Goal: Task Accomplishment & Management: Use online tool/utility

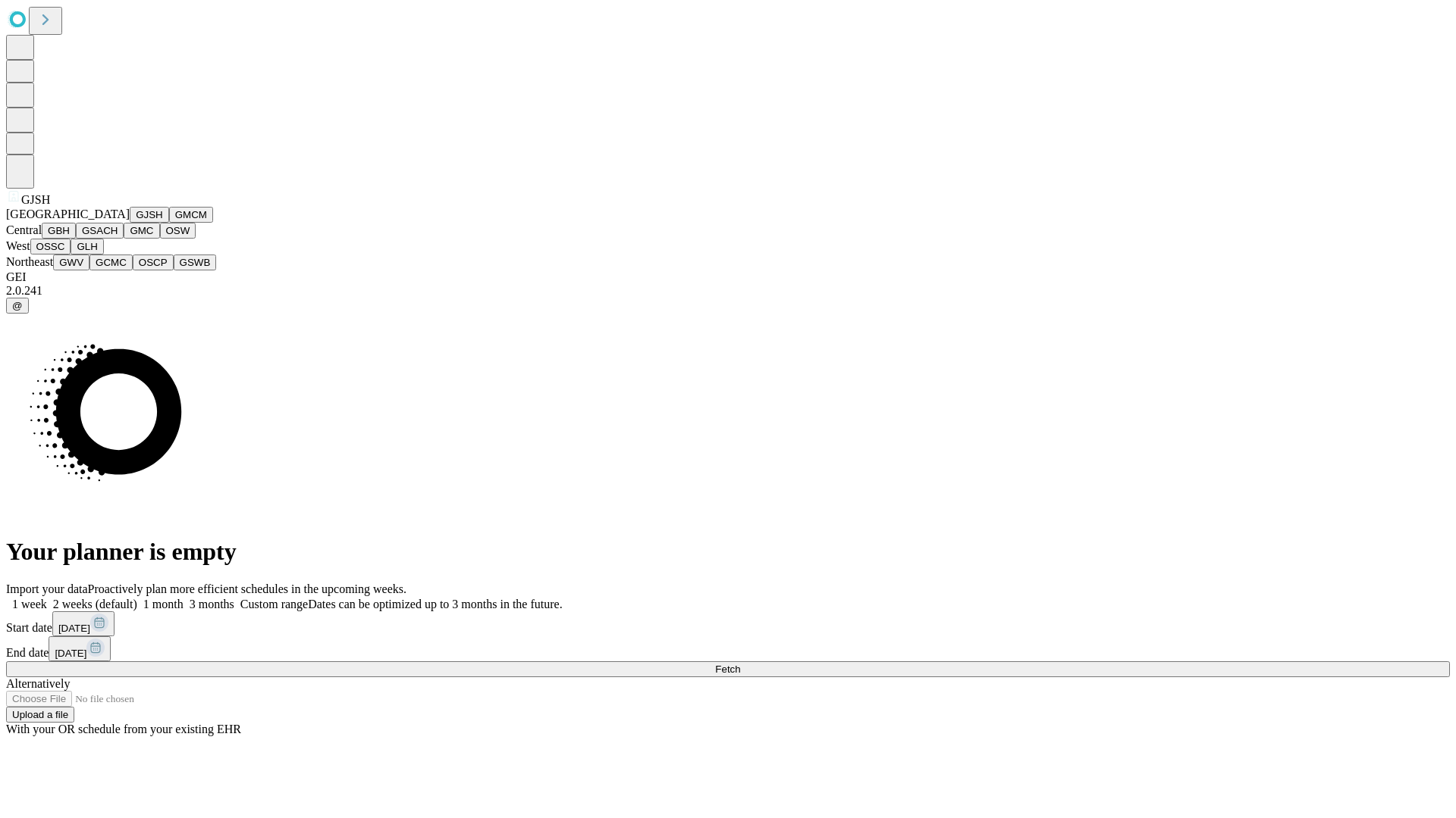
click at [130, 223] on button "GJSH" at bounding box center [149, 215] width 39 height 16
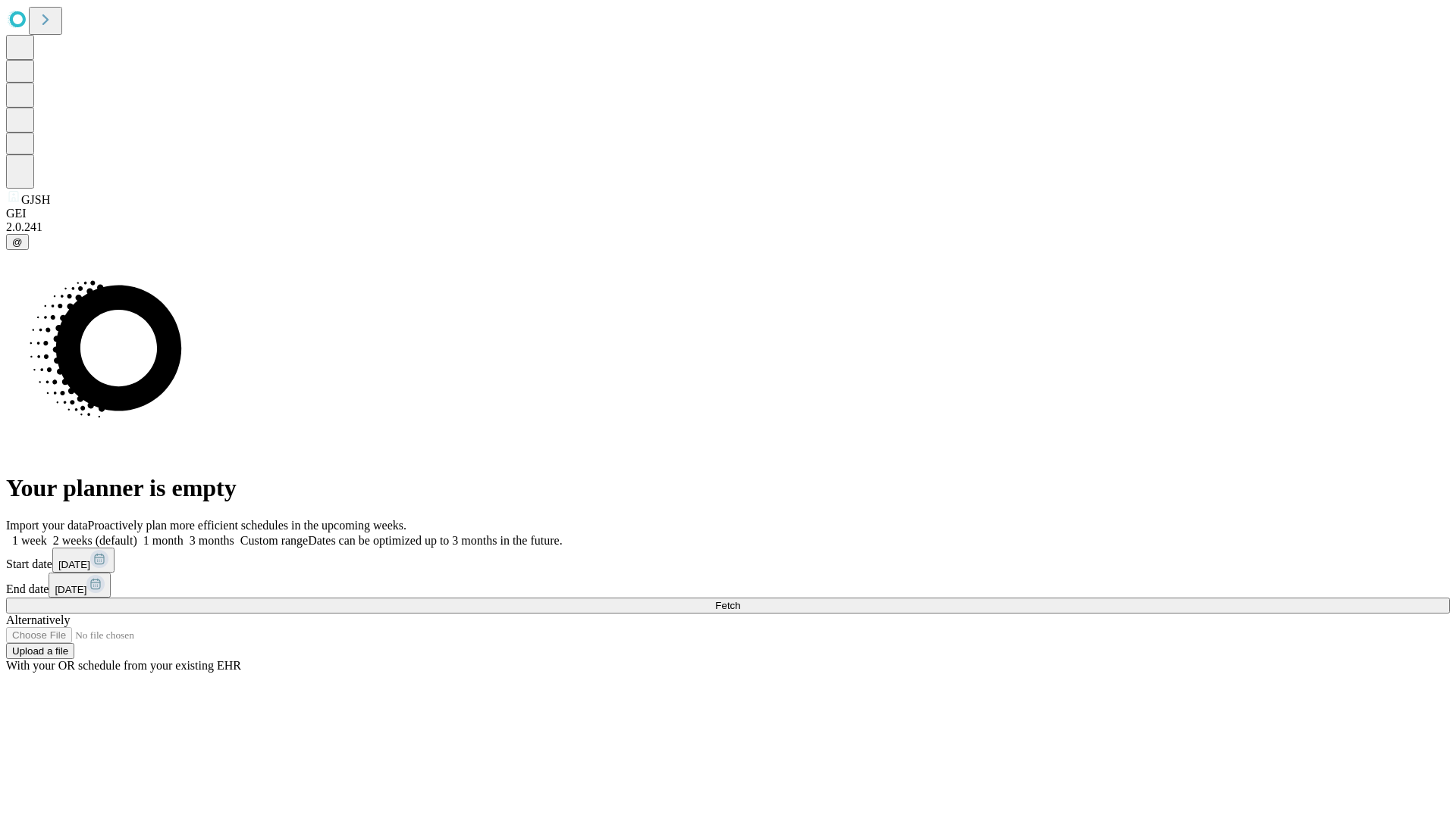
click at [184, 534] on label "1 month" at bounding box center [160, 541] width 46 height 13
click at [740, 600] on span "Fetch" at bounding box center [728, 605] width 25 height 12
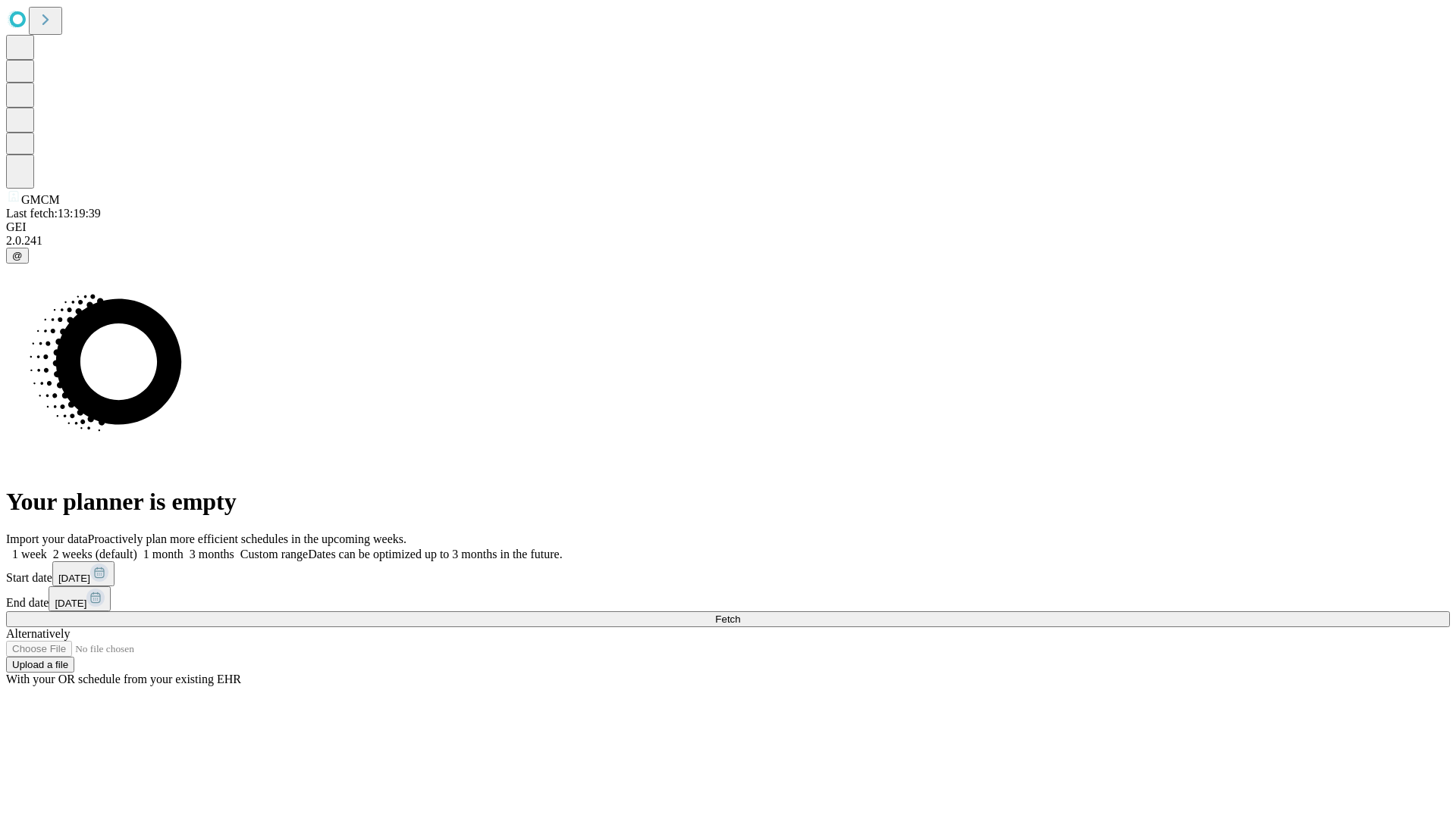
click at [184, 548] on label "1 month" at bounding box center [160, 554] width 46 height 13
click at [740, 614] on span "Fetch" at bounding box center [728, 619] width 25 height 12
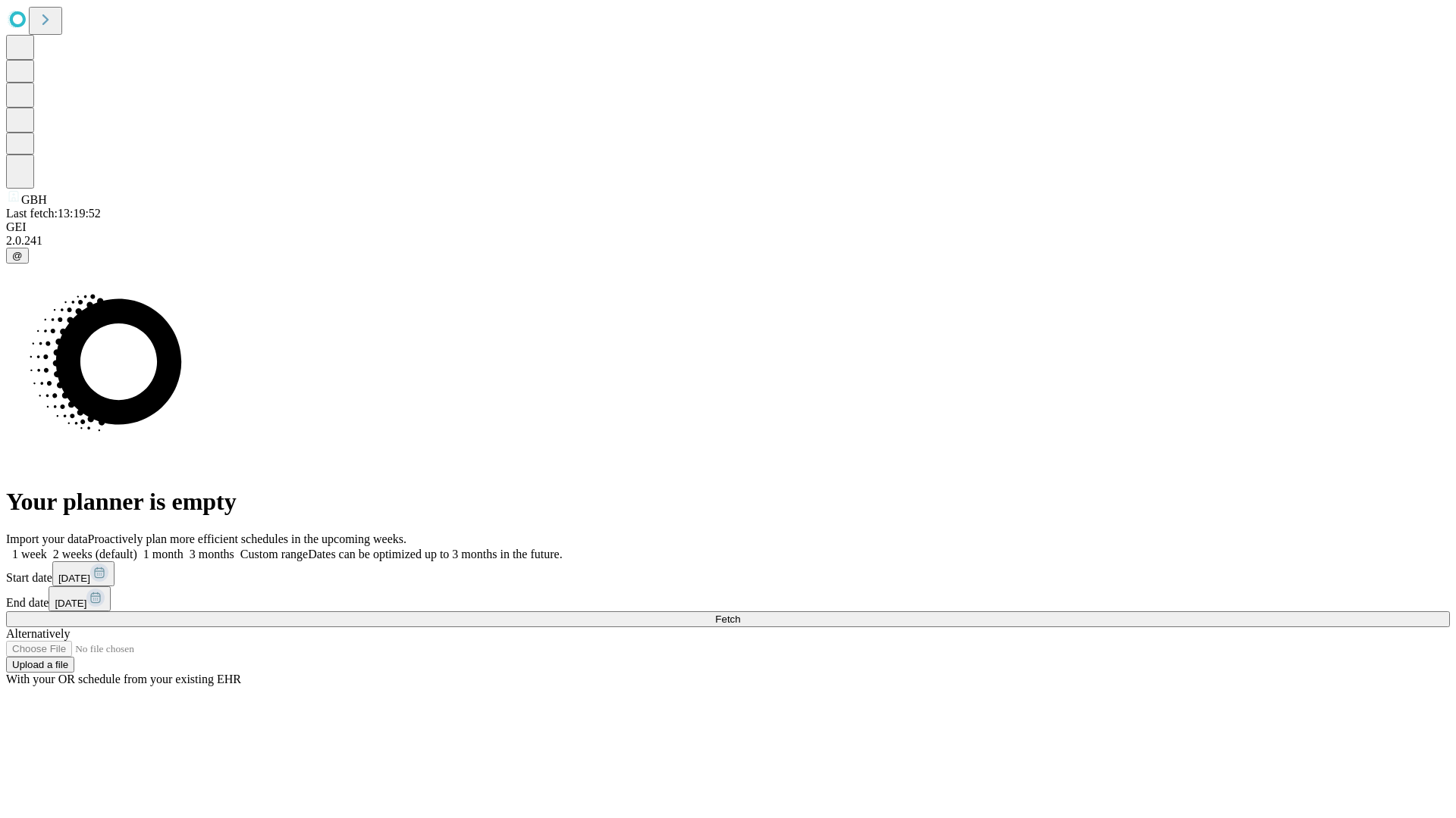
click at [184, 548] on label "1 month" at bounding box center [160, 554] width 46 height 13
click at [740, 614] on span "Fetch" at bounding box center [728, 619] width 25 height 12
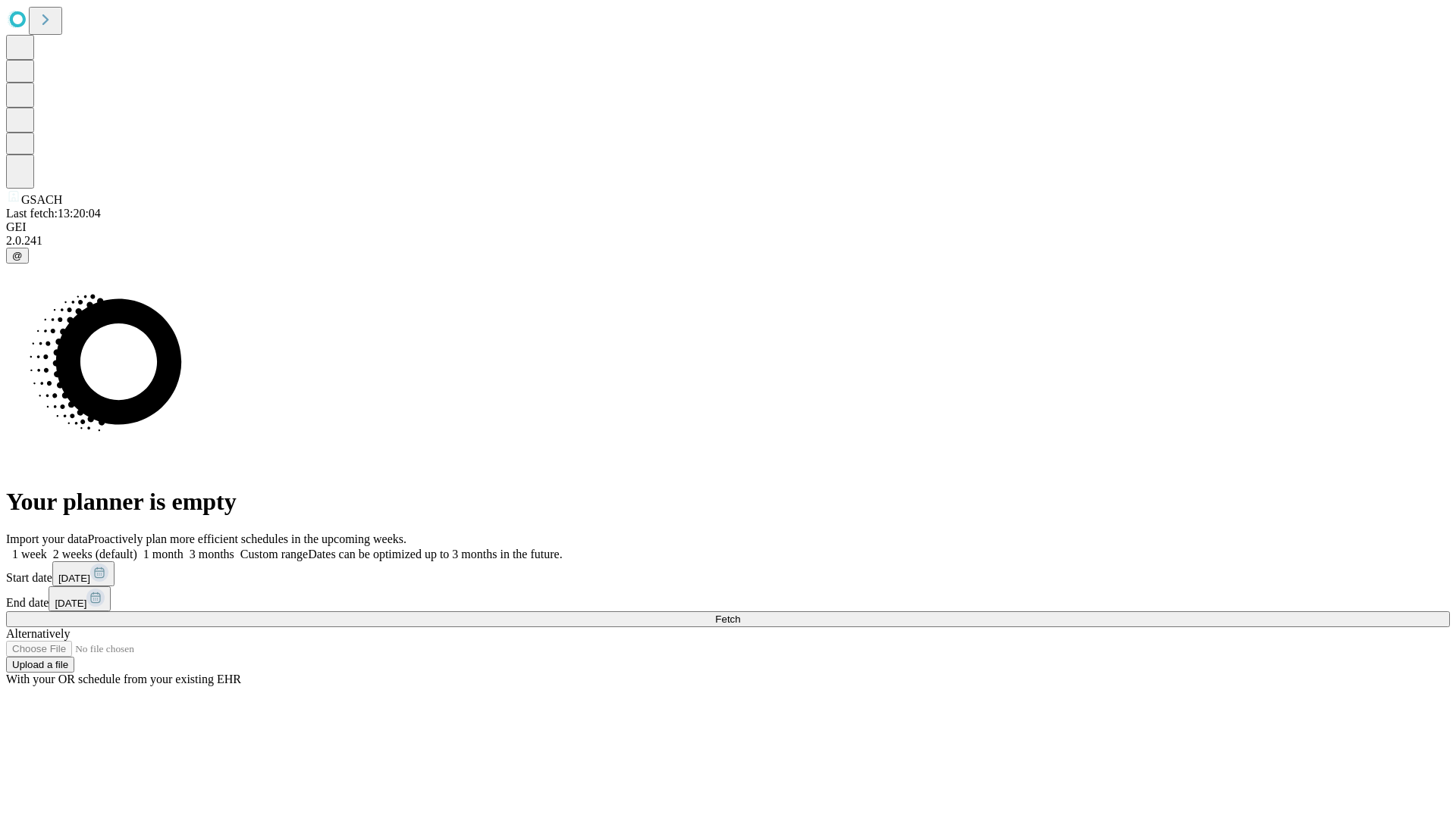
click at [184, 548] on label "1 month" at bounding box center [160, 554] width 46 height 13
click at [740, 614] on span "Fetch" at bounding box center [728, 619] width 25 height 12
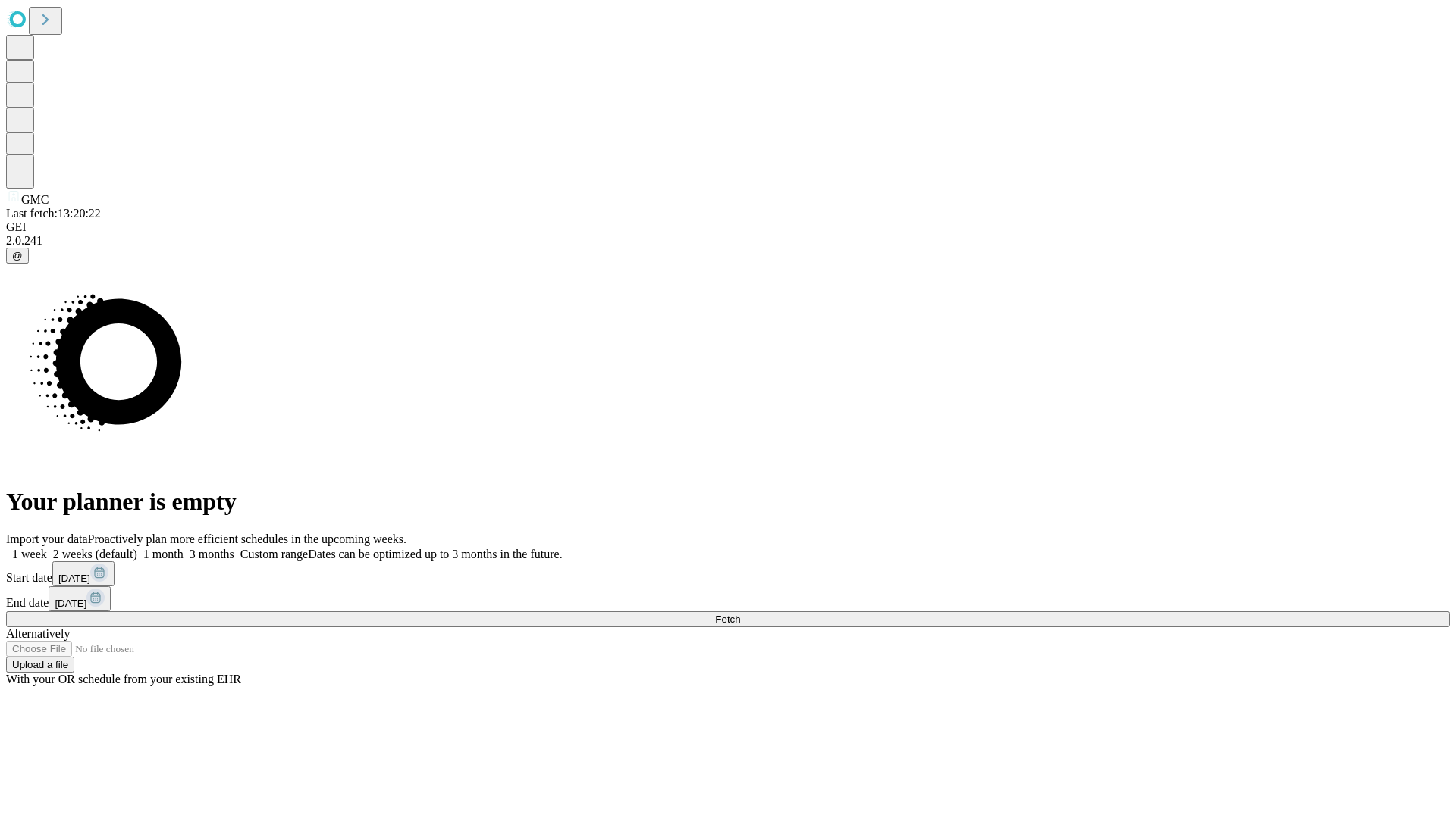
click at [184, 548] on label "1 month" at bounding box center [160, 554] width 46 height 13
click at [740, 614] on span "Fetch" at bounding box center [728, 619] width 25 height 12
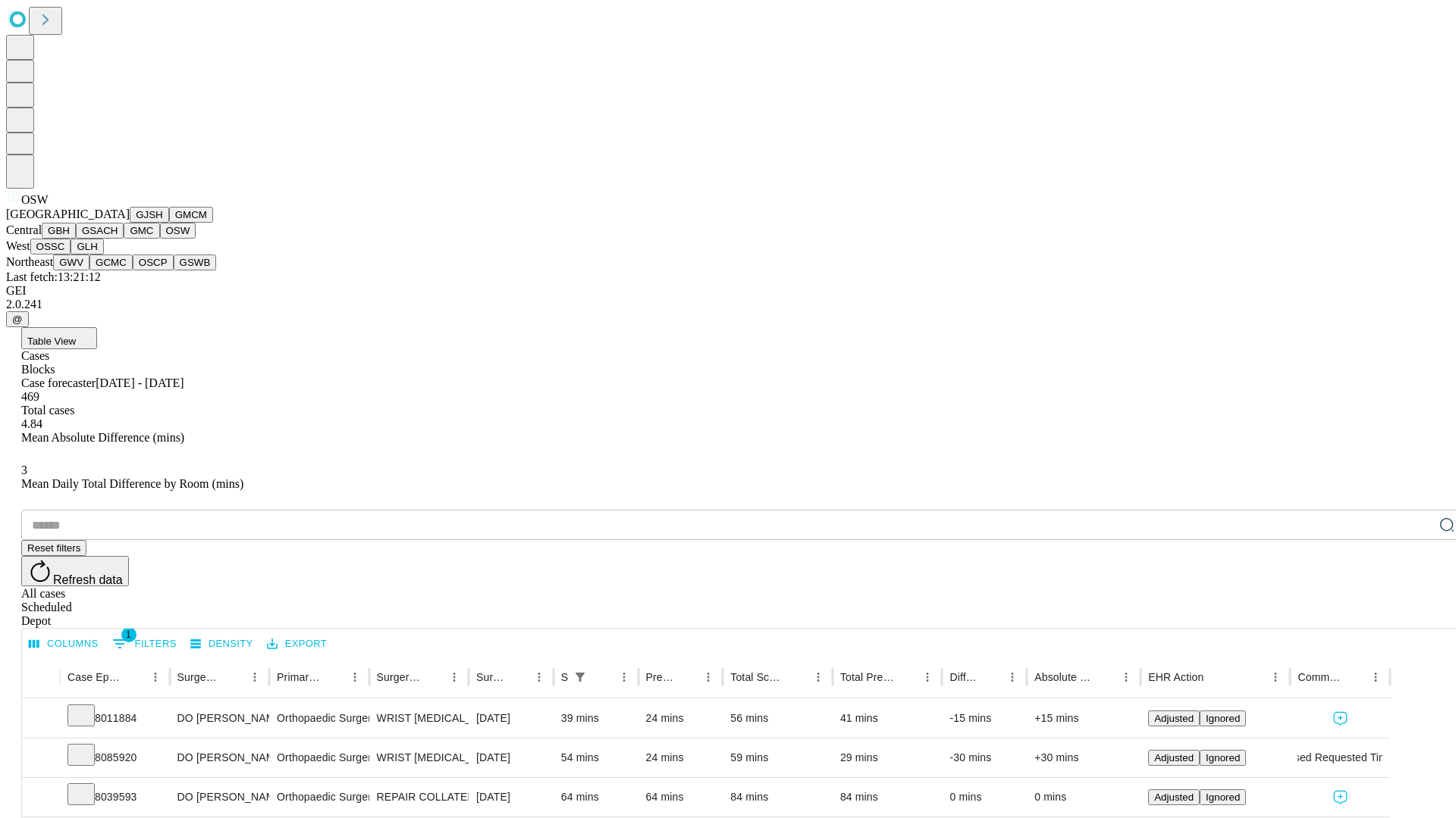
click at [71, 254] on button "OSSC" at bounding box center [50, 247] width 41 height 16
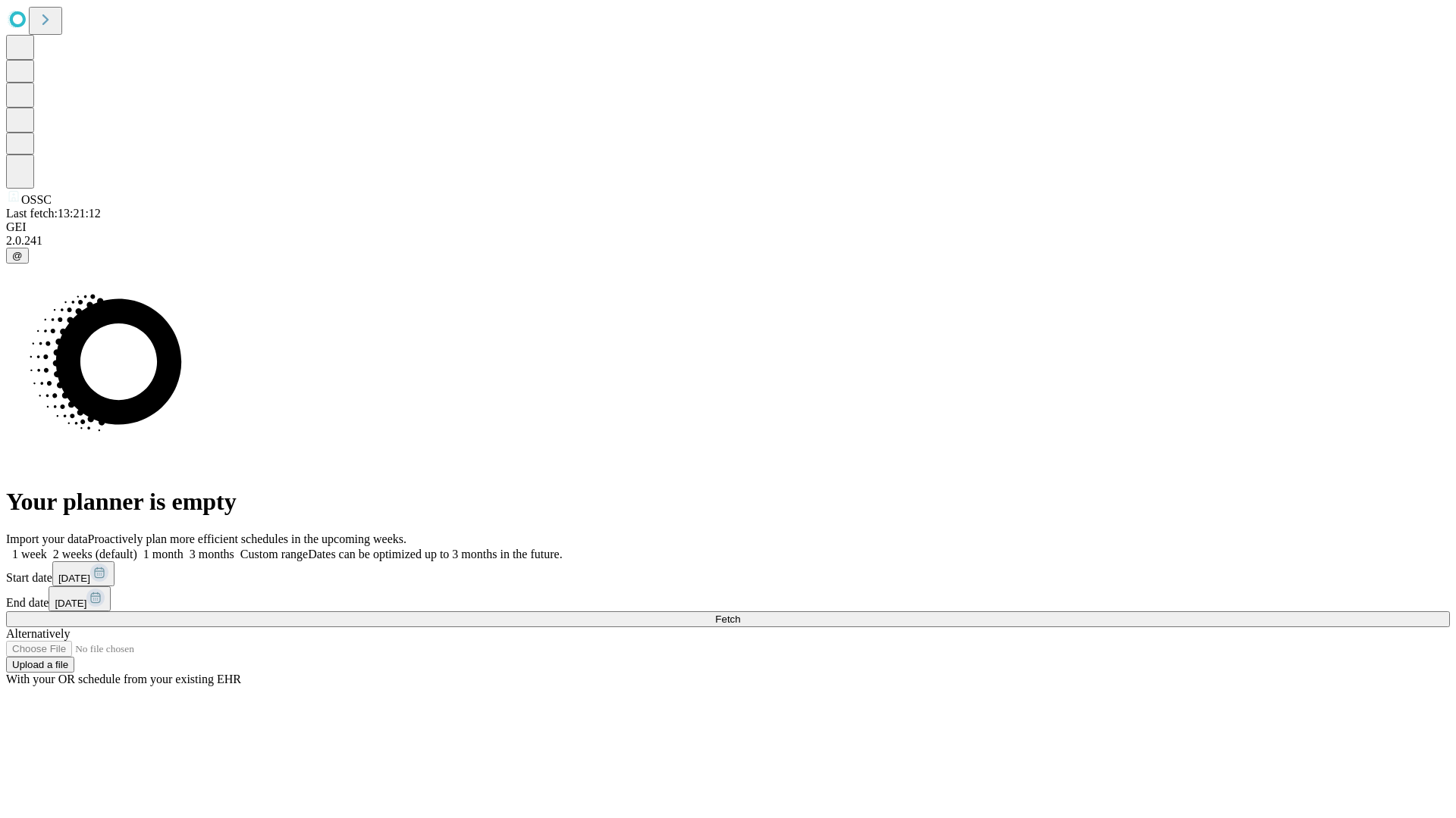
click at [184, 548] on label "1 month" at bounding box center [160, 554] width 46 height 13
click at [740, 614] on span "Fetch" at bounding box center [728, 619] width 25 height 12
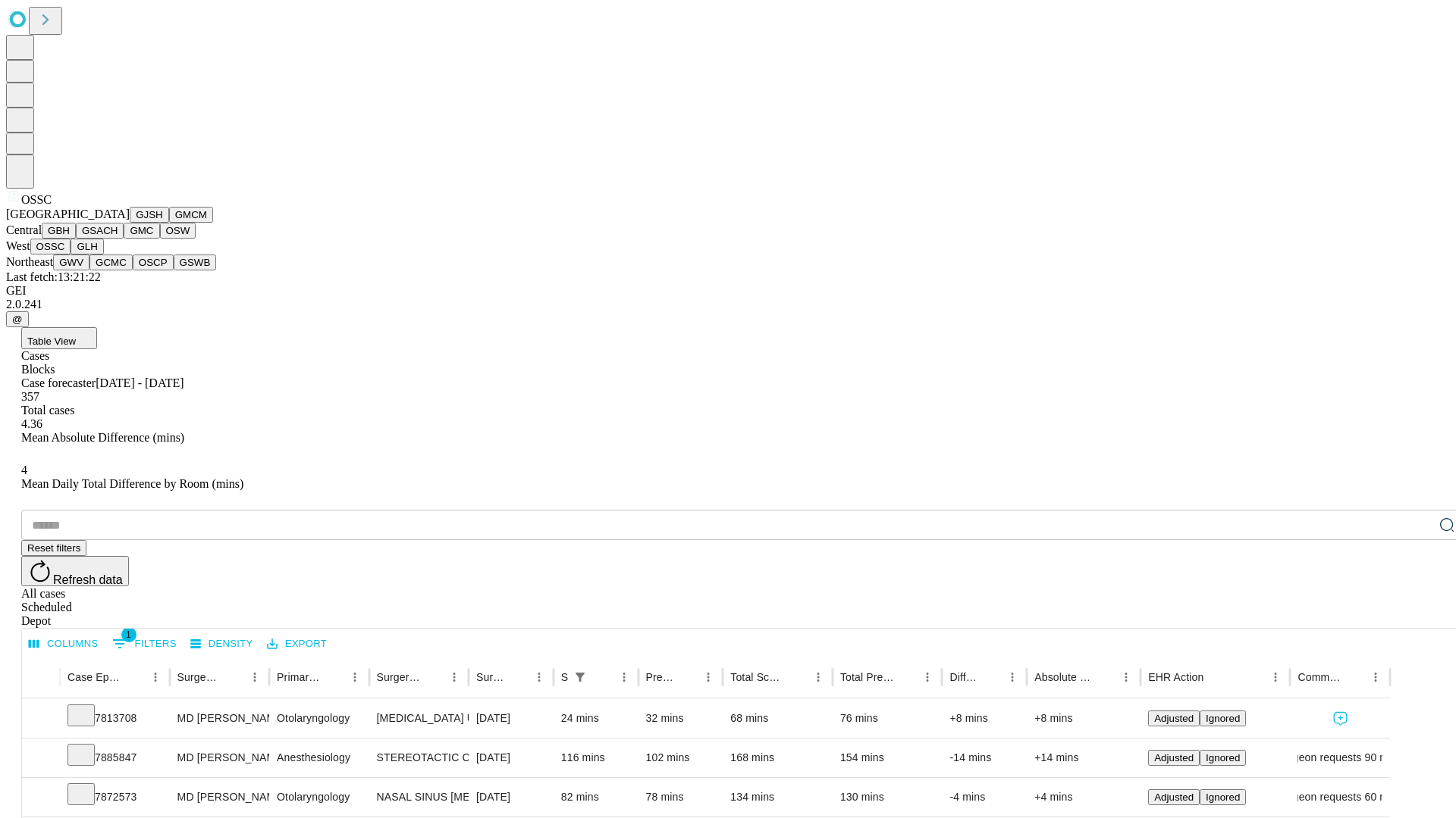
click at [103, 254] on button "GLH" at bounding box center [87, 247] width 33 height 16
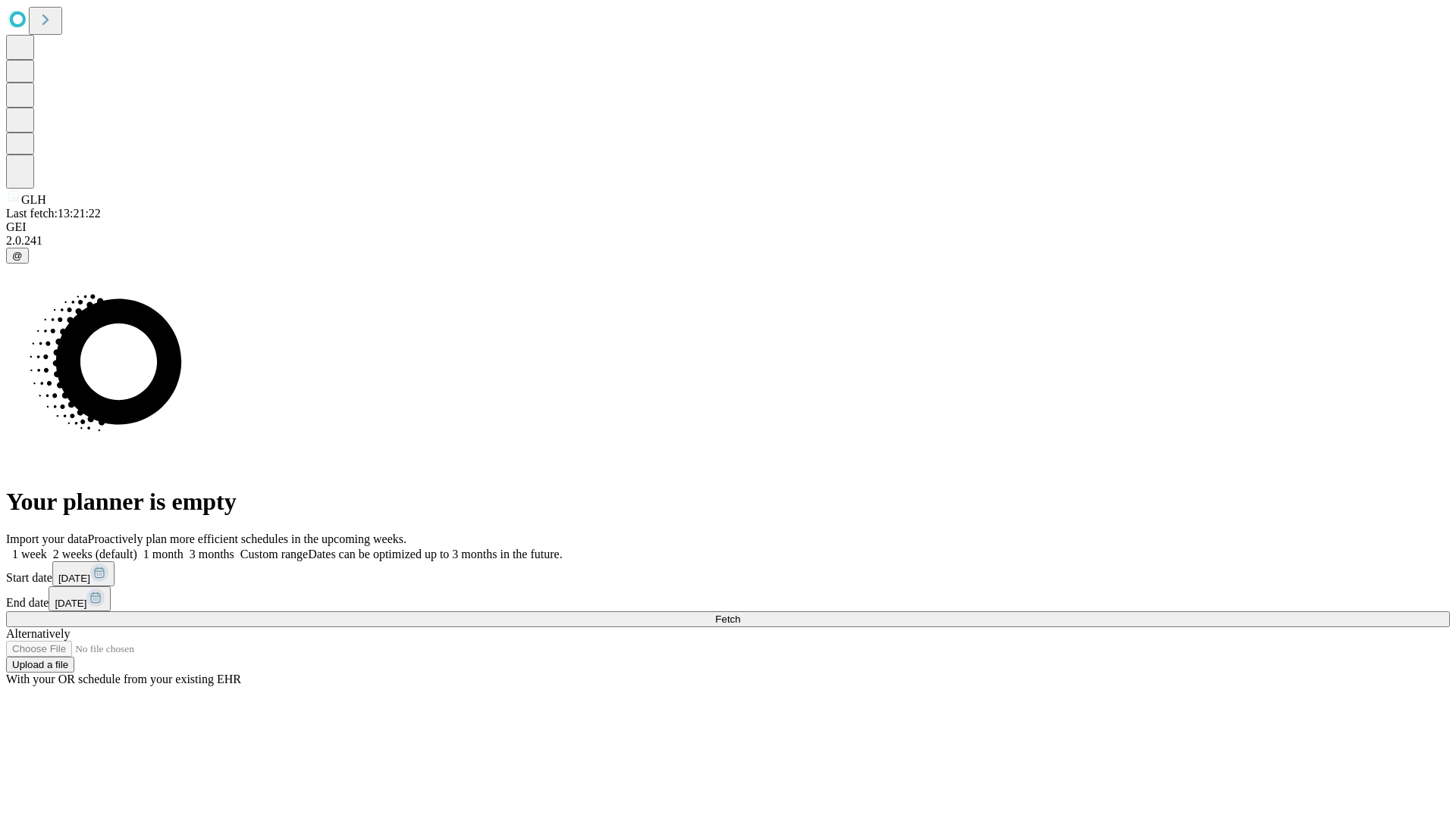
click at [184, 548] on label "1 month" at bounding box center [160, 554] width 46 height 13
click at [740, 614] on span "Fetch" at bounding box center [728, 619] width 25 height 12
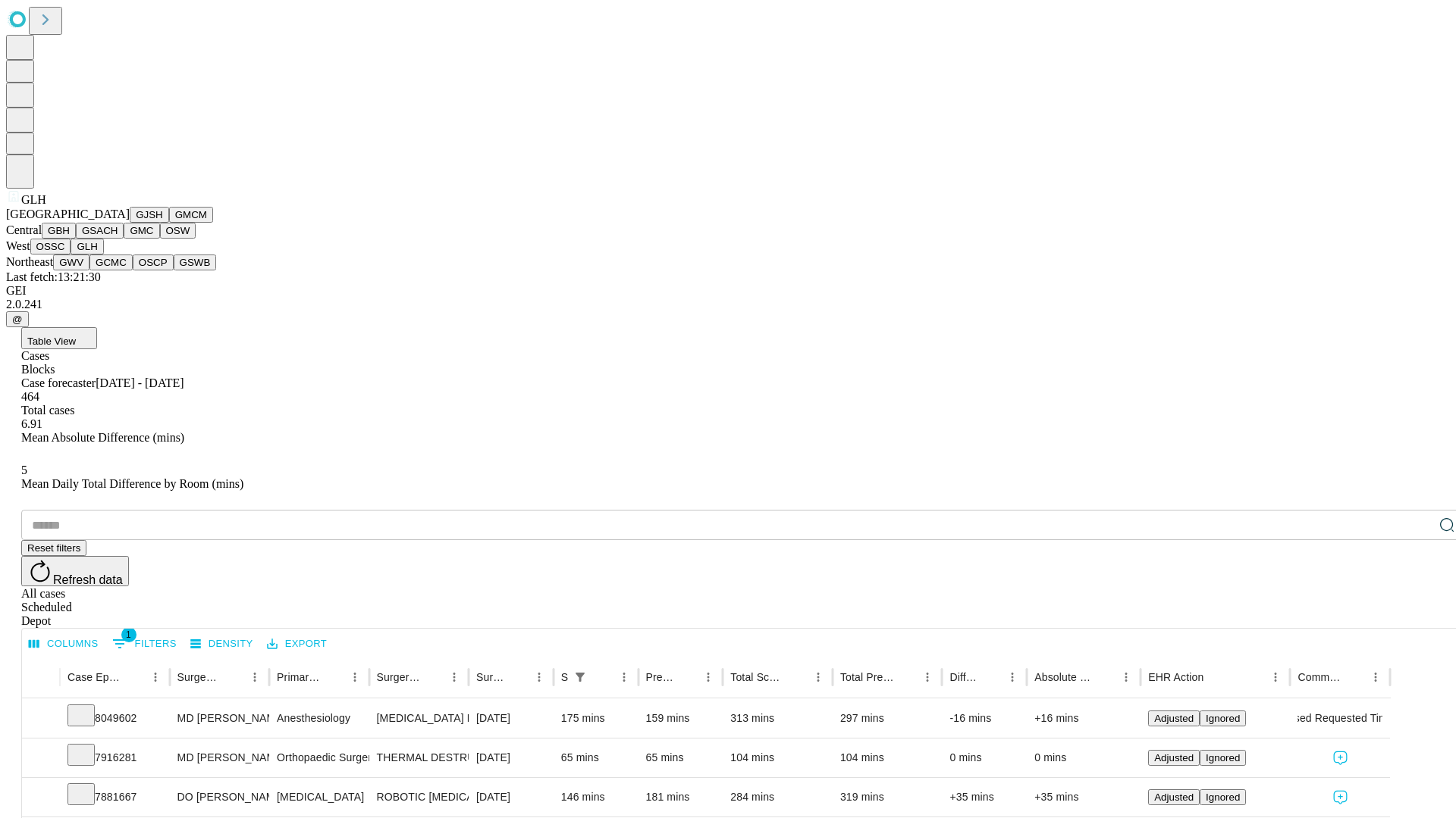
click at [89, 271] on button "GWV" at bounding box center [71, 263] width 36 height 16
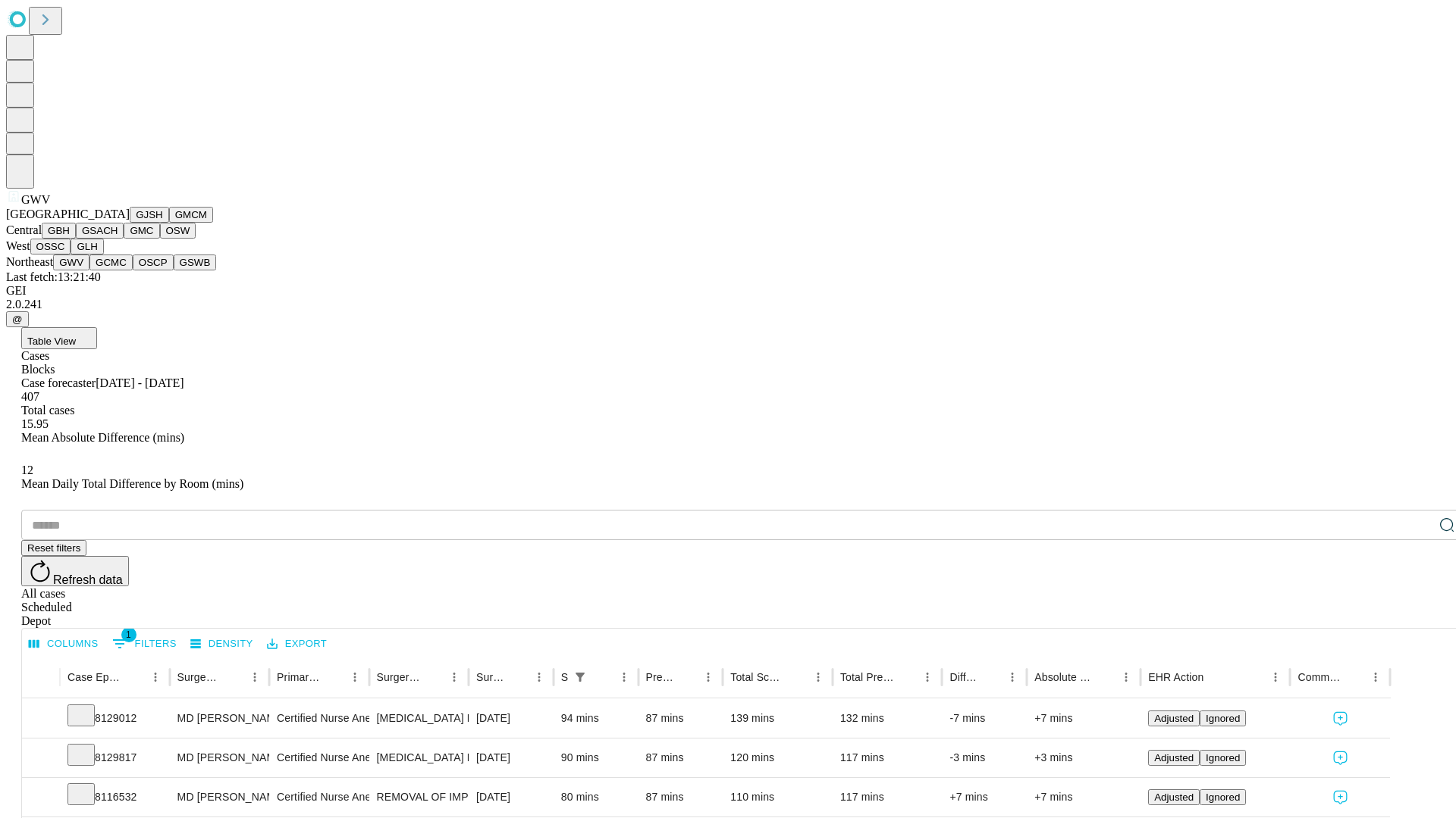
click at [117, 271] on button "GCMC" at bounding box center [111, 263] width 44 height 16
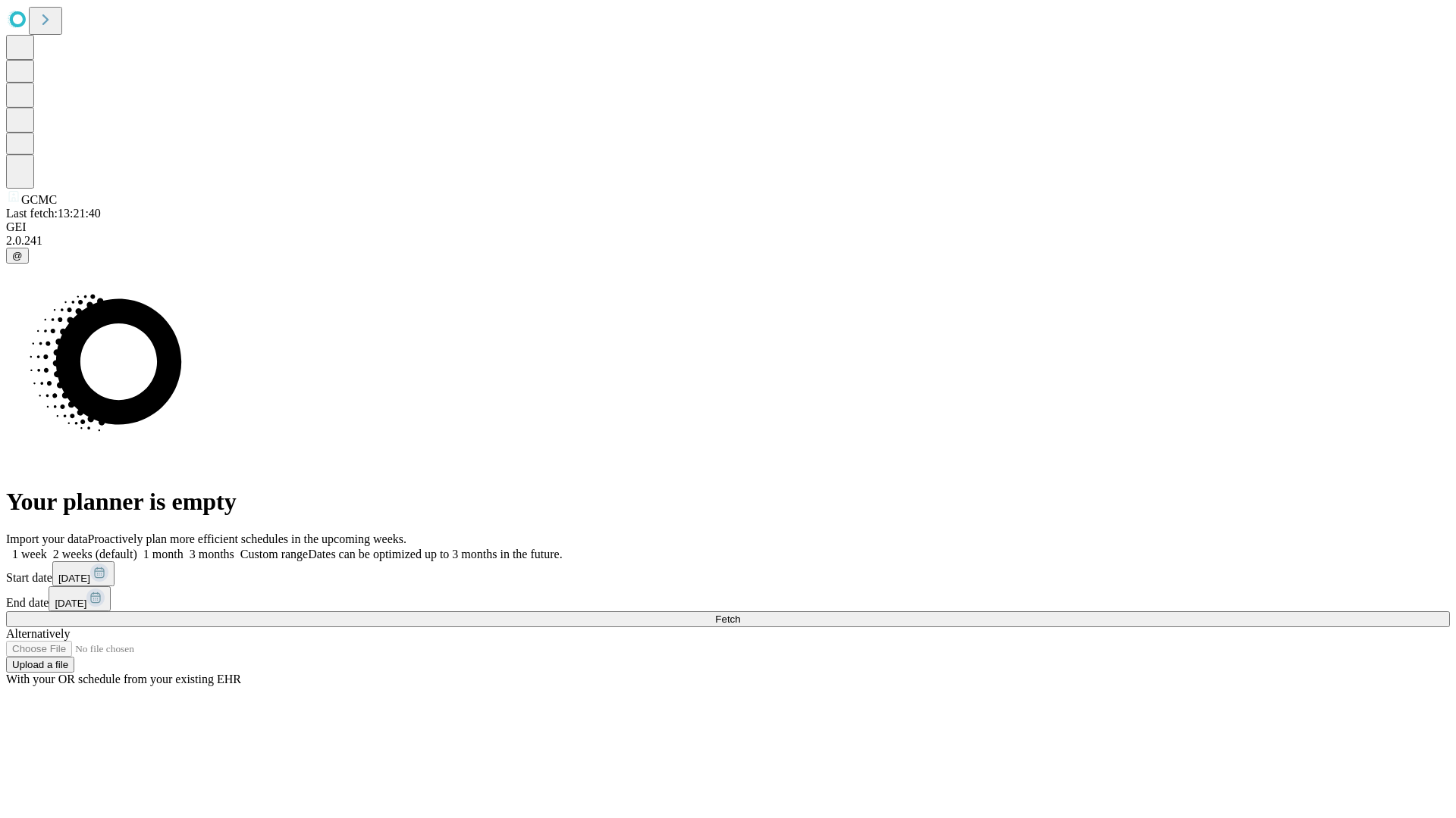
click at [184, 548] on label "1 month" at bounding box center [160, 554] width 46 height 13
click at [740, 614] on span "Fetch" at bounding box center [728, 619] width 25 height 12
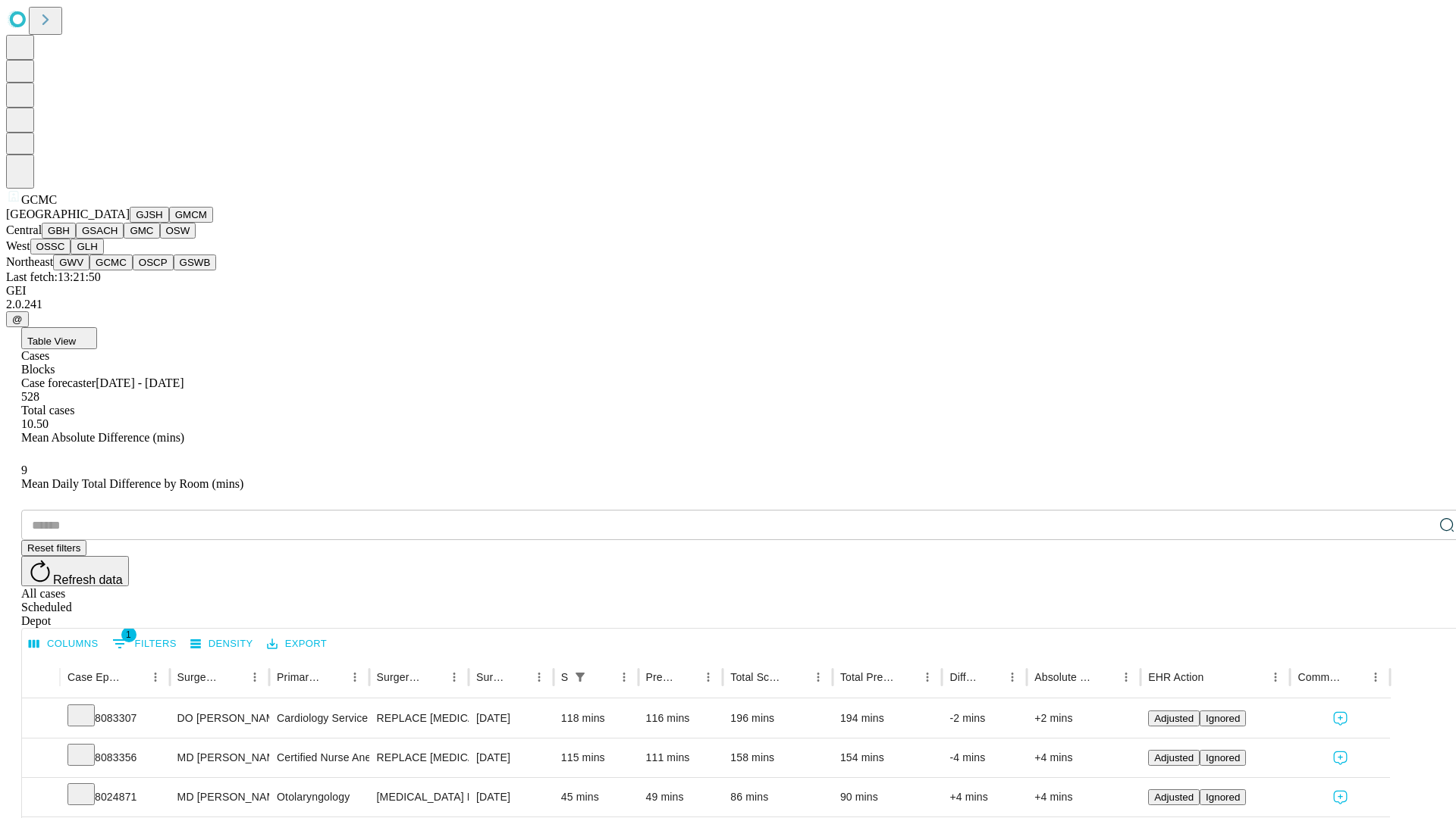
click at [133, 271] on button "OSCP" at bounding box center [153, 263] width 41 height 16
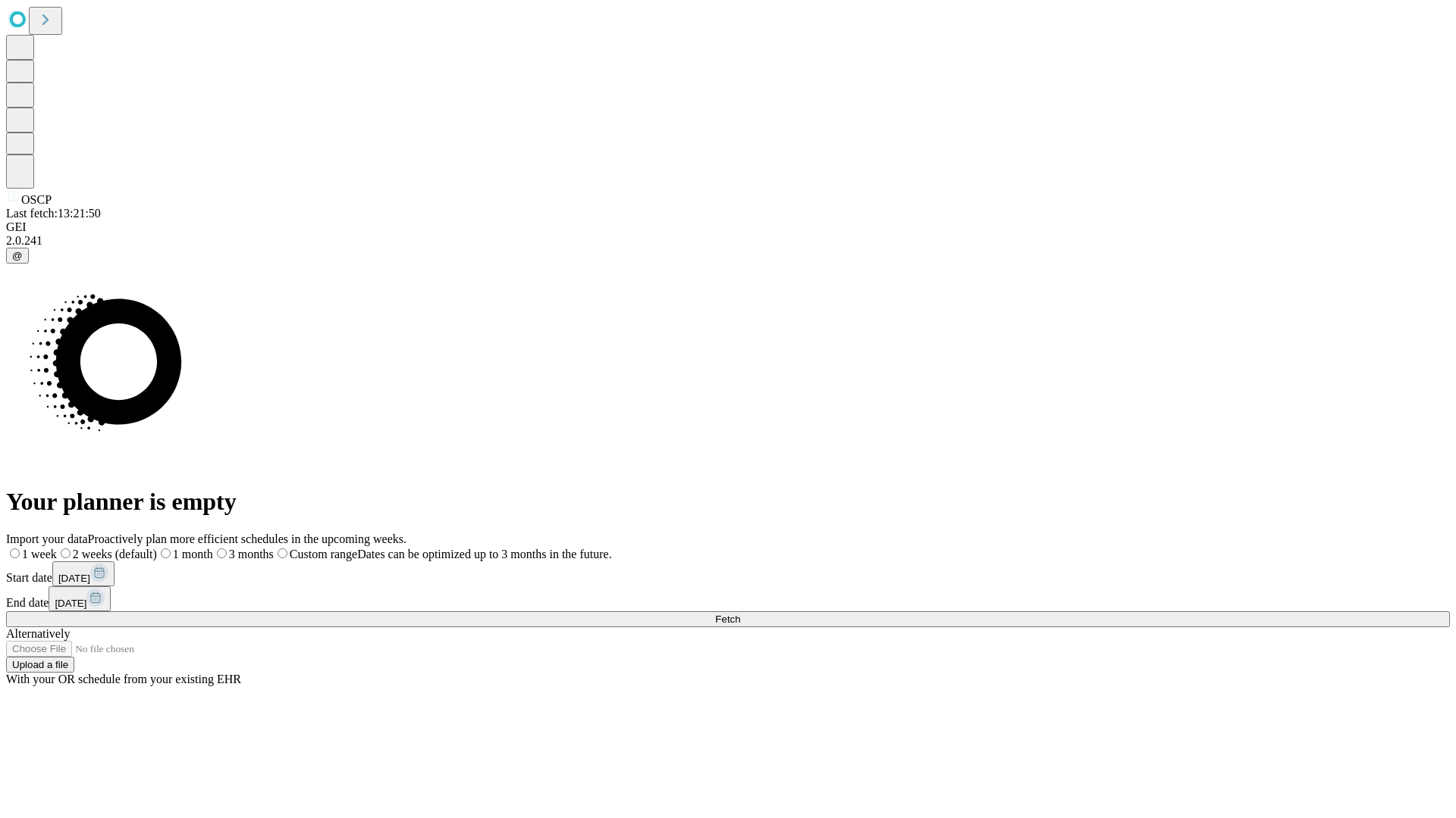
click at [740, 614] on span "Fetch" at bounding box center [728, 619] width 25 height 12
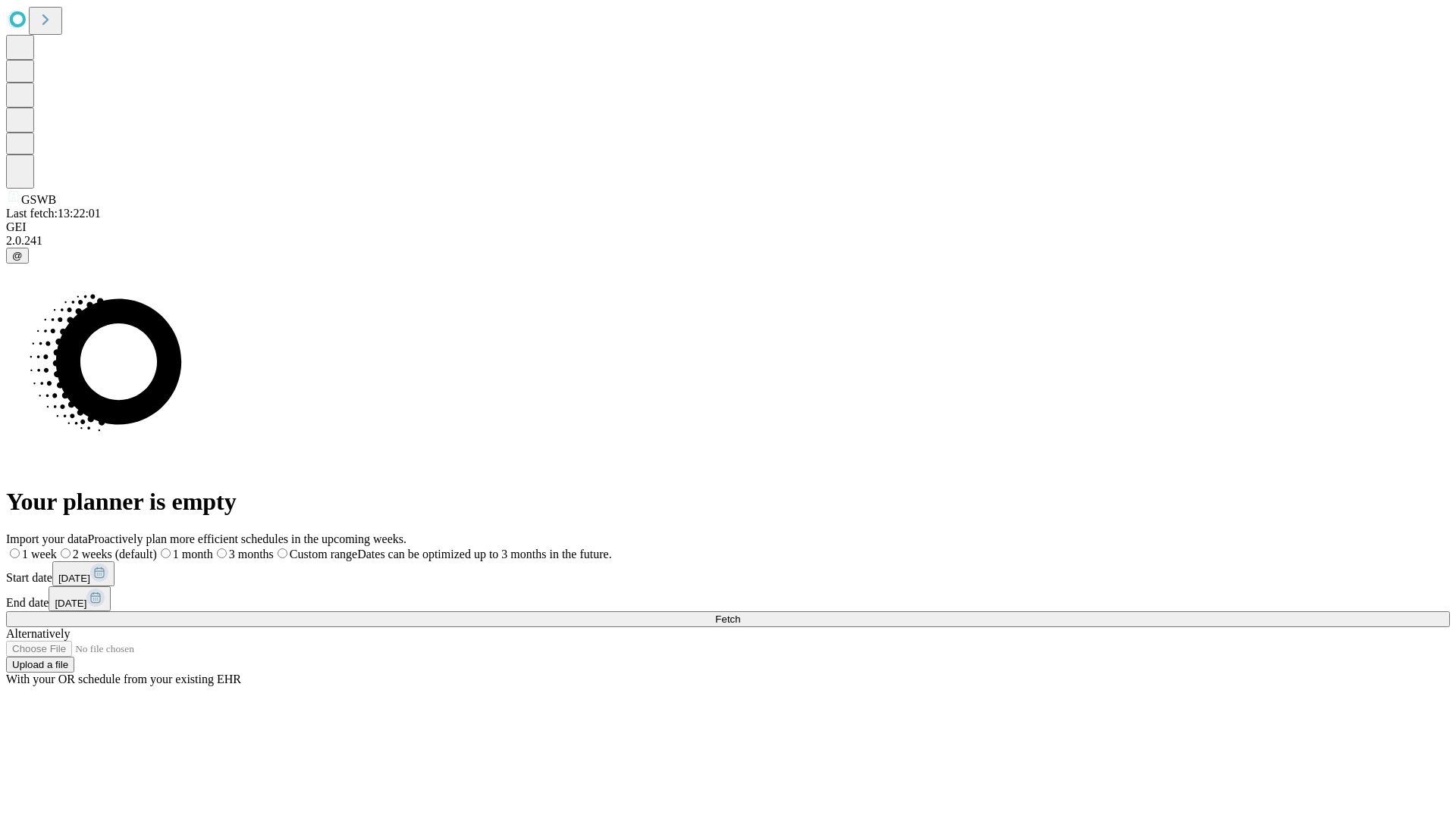
click at [213, 548] on label "1 month" at bounding box center [186, 554] width 56 height 13
click at [740, 614] on span "Fetch" at bounding box center [728, 619] width 25 height 12
